Goal: Transaction & Acquisition: Purchase product/service

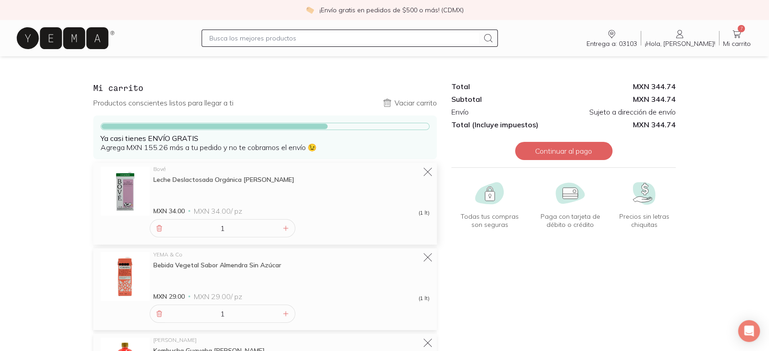
scroll to position [152, 0]
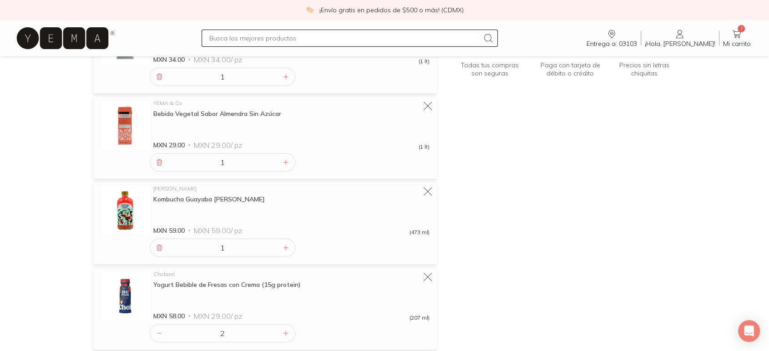
click at [240, 38] on input "text" at bounding box center [343, 38] width 269 height 11
type input "shots"
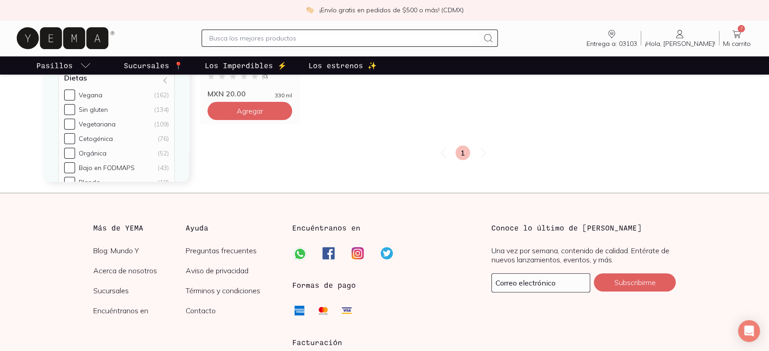
scroll to position [335, 0]
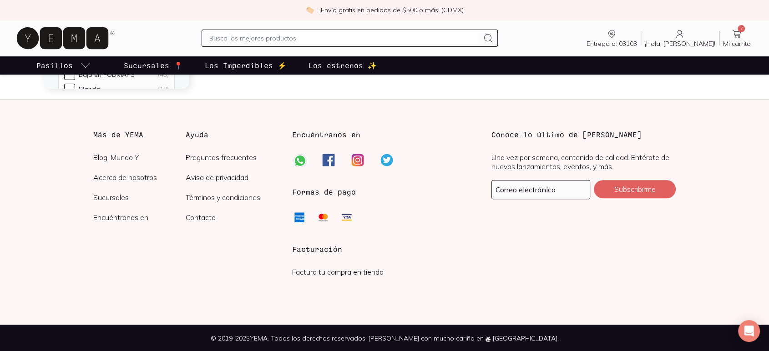
click at [736, 37] on icon at bounding box center [736, 34] width 11 height 11
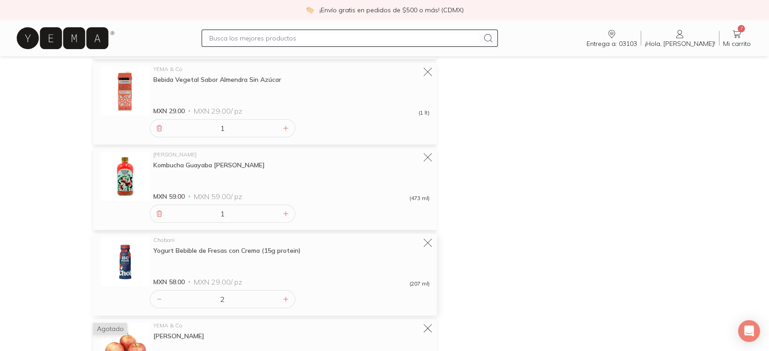
scroll to position [253, 0]
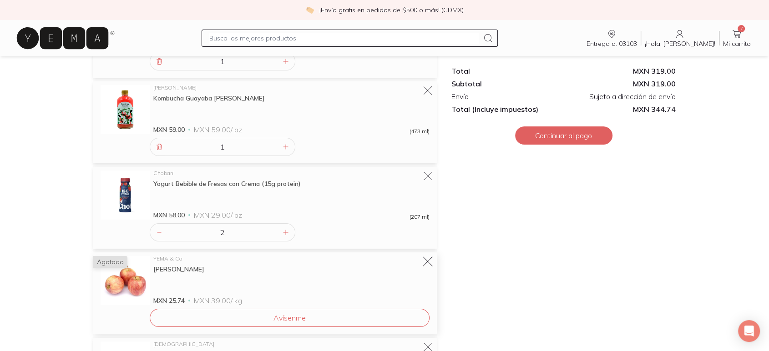
click at [432, 261] on icon at bounding box center [428, 262] width 13 height 13
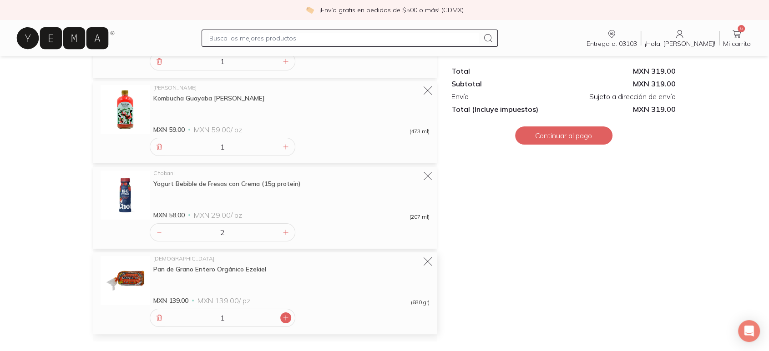
click at [285, 317] on icon at bounding box center [285, 318] width 7 height 7
type input "2"
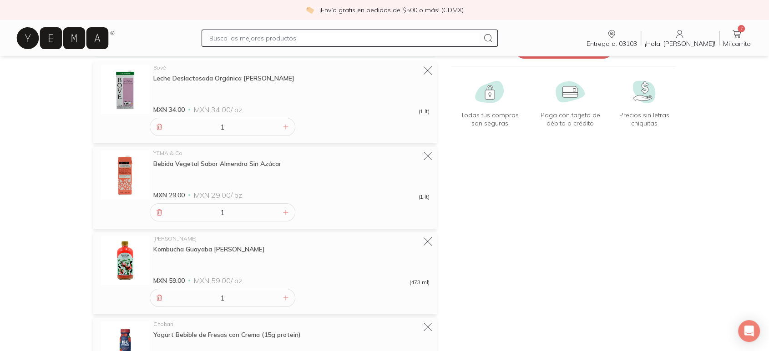
scroll to position [101, 0]
click at [284, 214] on icon at bounding box center [285, 212] width 7 height 7
type input "2"
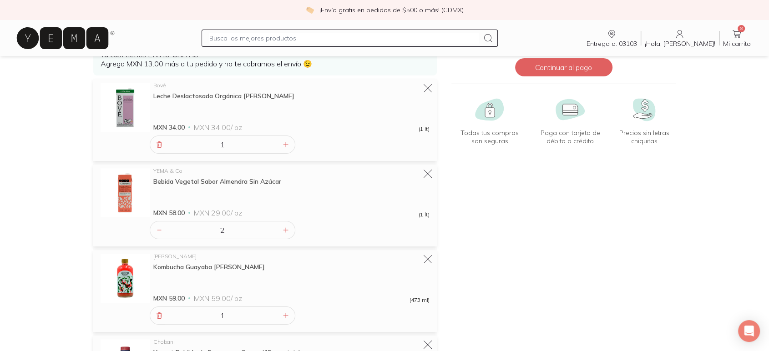
scroll to position [202, 0]
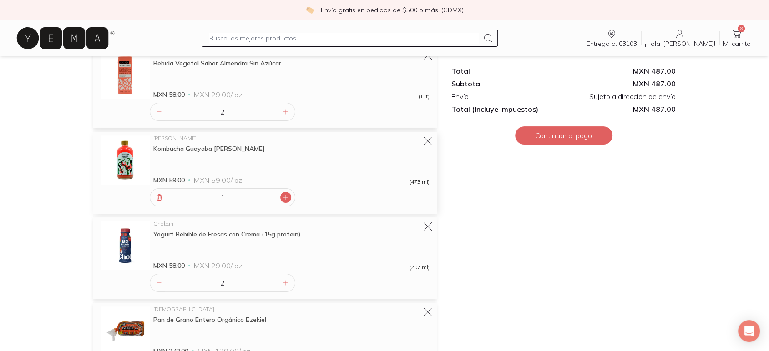
click at [287, 197] on icon at bounding box center [286, 197] width 5 height 5
type input "2"
click at [157, 112] on icon at bounding box center [159, 112] width 4 height 0
type input "1"
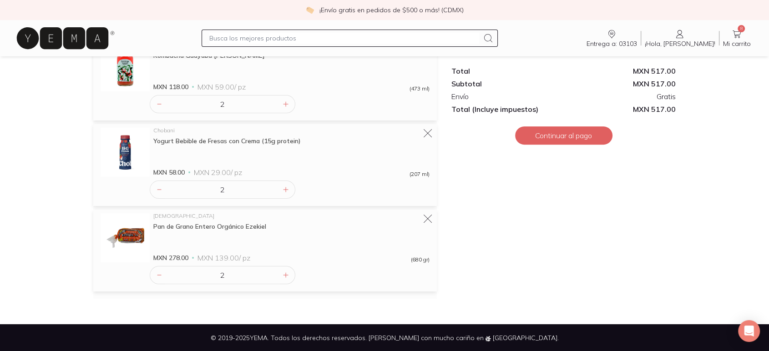
scroll to position [144, 0]
